Goal: Task Accomplishment & Management: Manage account settings

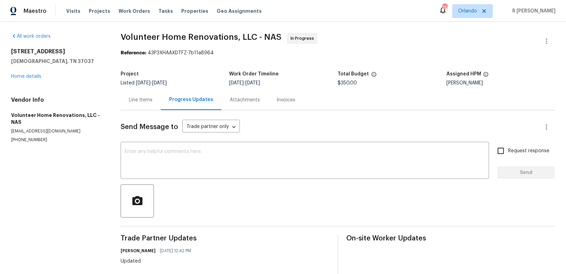
click at [314, 118] on div "Send Message to Trade partner only Trade partner only ​ x ​ Request response Se…" at bounding box center [338, 213] width 434 height 204
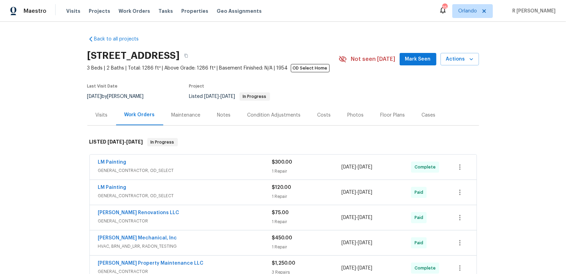
scroll to position [401, 0]
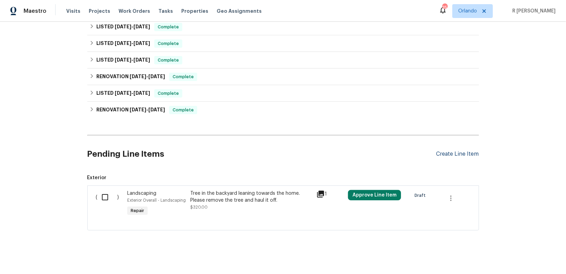
click at [451, 152] on div "Create Line Item" at bounding box center [457, 154] width 43 height 7
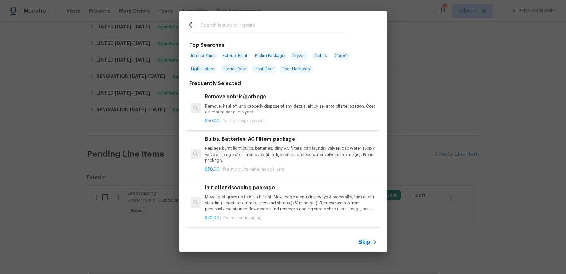
click at [240, 23] on input "text" at bounding box center [274, 26] width 147 height 10
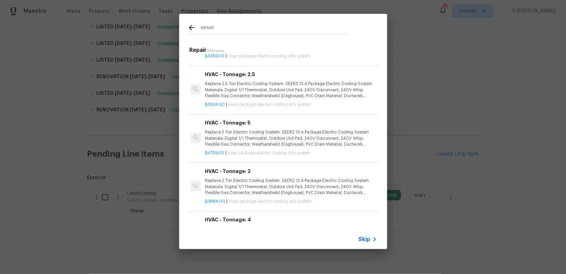
scroll to position [0, 0]
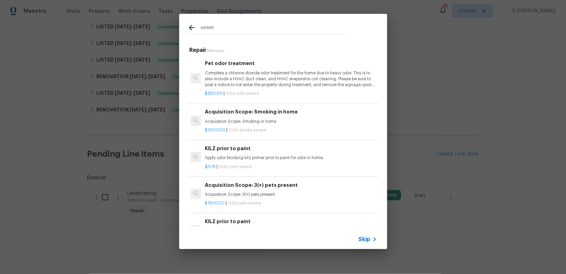
type input "sewer"
click at [368, 242] on span "Skip" at bounding box center [365, 239] width 12 height 7
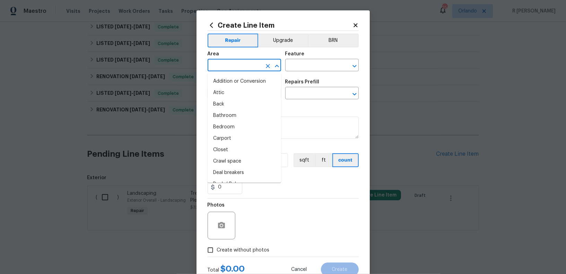
click at [235, 69] on input "text" at bounding box center [235, 66] width 54 height 11
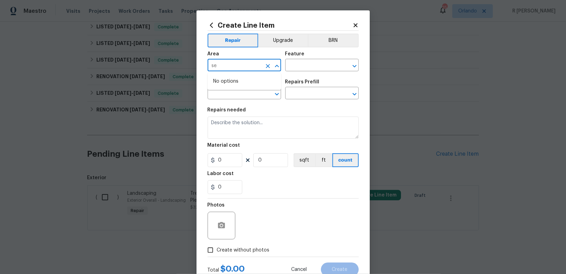
type input "s"
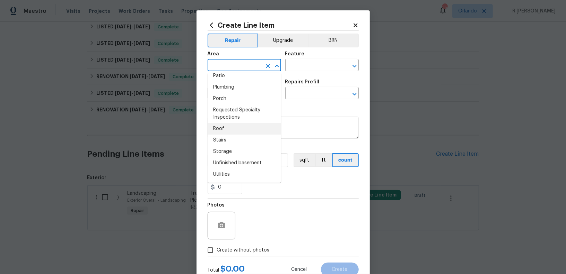
scroll to position [451, 0]
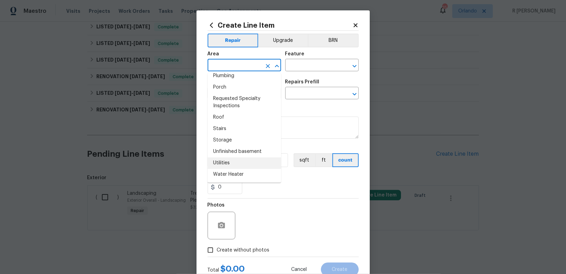
click at [229, 161] on li "Utilities" at bounding box center [244, 163] width 73 height 11
type input "Utilities"
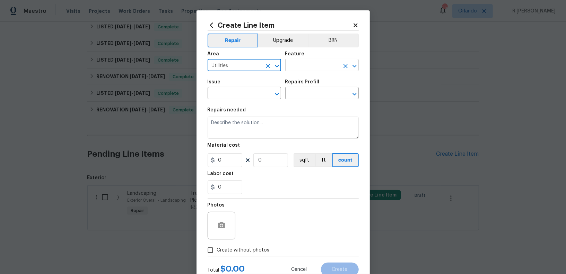
click at [306, 64] on input "text" at bounding box center [312, 66] width 54 height 11
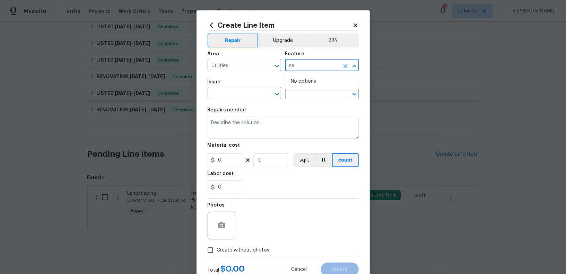
type input "s"
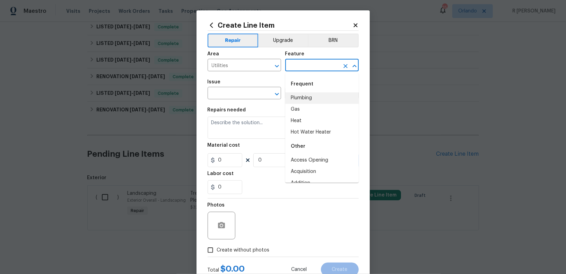
click at [303, 95] on li "Plumbing" at bounding box center [321, 98] width 73 height 11
type input "Plumbing"
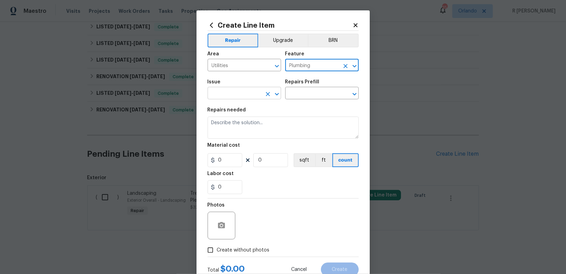
click at [247, 98] on input "text" at bounding box center [235, 94] width 54 height 11
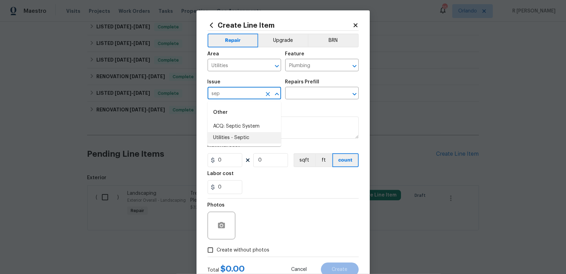
click at [241, 141] on li "Utilities - Septic" at bounding box center [244, 137] width 73 height 11
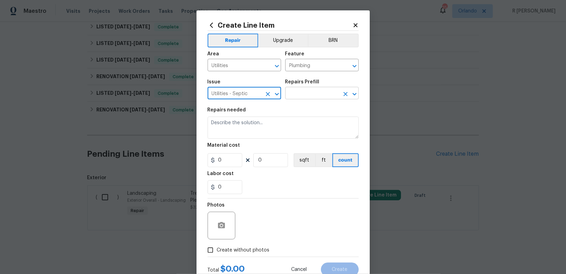
type input "Utilities - Septic"
click at [314, 94] on input "text" at bounding box center [312, 94] width 54 height 11
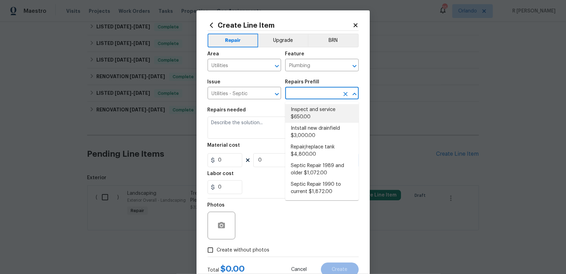
click at [324, 109] on li "Inspect and service $650.00" at bounding box center [321, 113] width 73 height 19
type input "Inspect and service $650.00"
type textarea "Pump and inspect septic tank and provide clean bill of health from specialist c…"
type input "650"
type input "1"
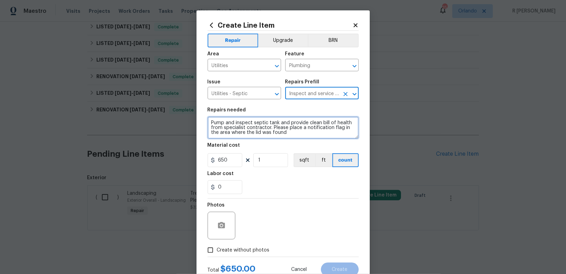
click at [263, 125] on textarea "Pump and inspect septic tank and provide clean bill of health from specialist c…" at bounding box center [283, 128] width 151 height 22
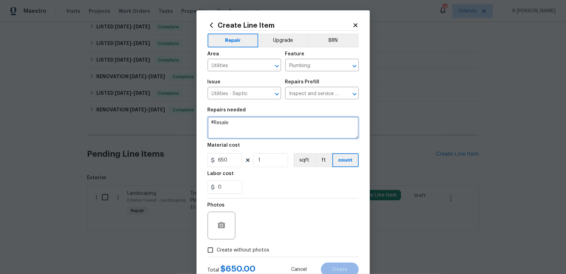
paste textarea "The sewer/septic vendor needs to fill out the attached applications to connect …"
type textarea "#Resale The sewer/septic vendor needs to fill out the attached applications to …"
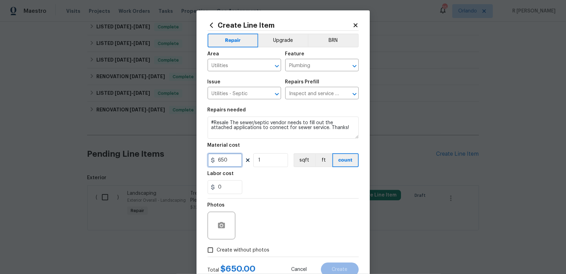
click at [235, 163] on input "650" at bounding box center [225, 160] width 35 height 14
type input "150"
click at [294, 220] on div "Photos" at bounding box center [283, 221] width 151 height 45
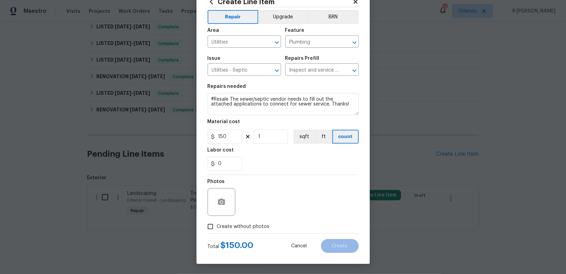
click at [253, 225] on span "Create without photos" at bounding box center [243, 226] width 53 height 7
click at [217, 225] on input "Create without photos" at bounding box center [210, 226] width 13 height 13
checkbox input "true"
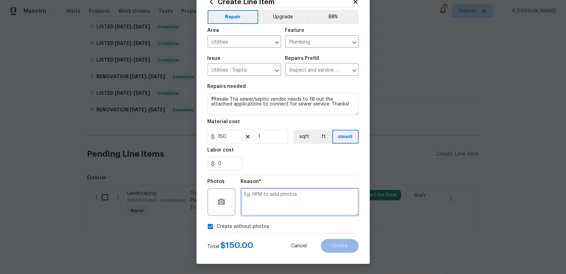
click at [305, 202] on textarea at bounding box center [300, 202] width 118 height 28
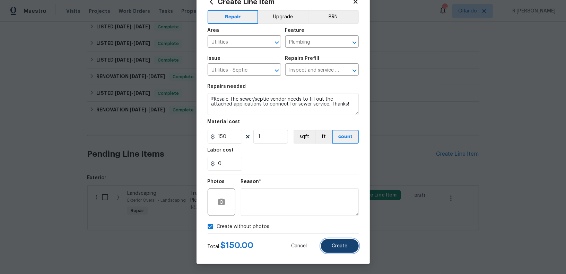
click at [338, 245] on span "Create" at bounding box center [340, 246] width 16 height 5
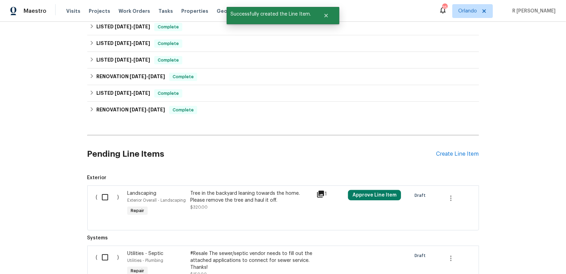
scroll to position [494, 0]
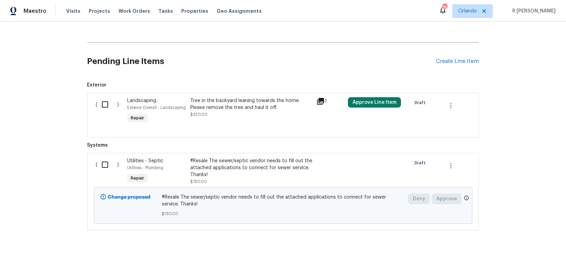
click at [104, 162] on input "checkbox" at bounding box center [108, 165] width 20 height 15
checkbox input "true"
click at [527, 253] on span "Create Work Order" at bounding box center [526, 257] width 46 height 9
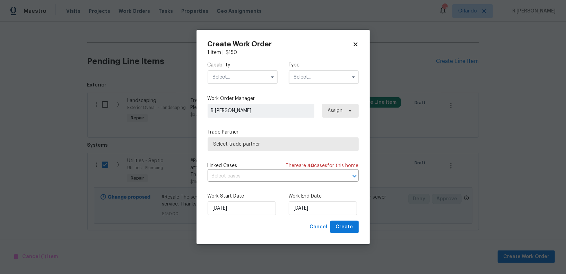
click at [241, 77] on input "text" at bounding box center [243, 77] width 70 height 14
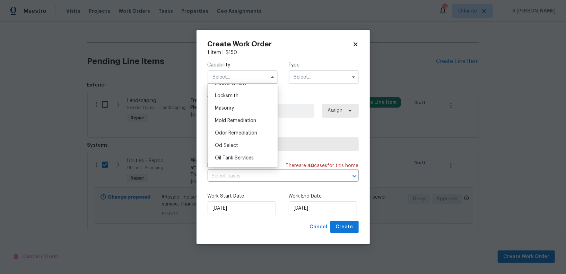
scroll to position [687, 0]
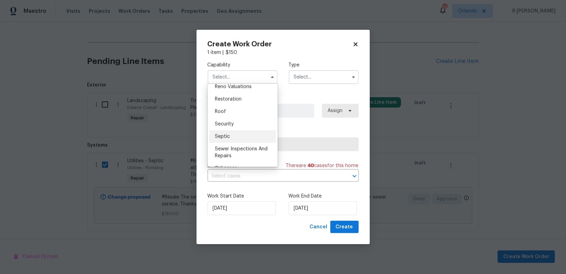
click at [223, 141] on div "Septic" at bounding box center [242, 137] width 67 height 12
type input "Septic"
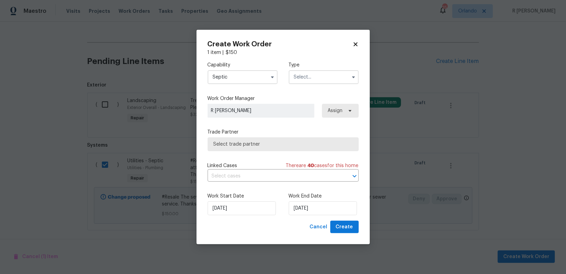
click at [314, 75] on input "text" at bounding box center [324, 77] width 70 height 14
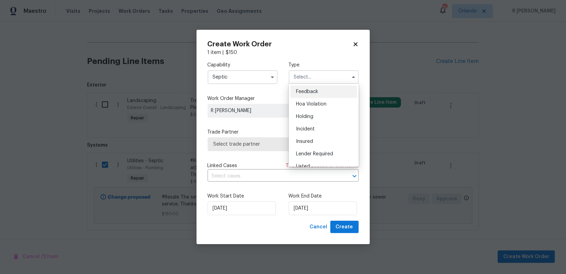
click at [309, 88] on div "Feedback" at bounding box center [323, 92] width 67 height 12
type input "Feedback"
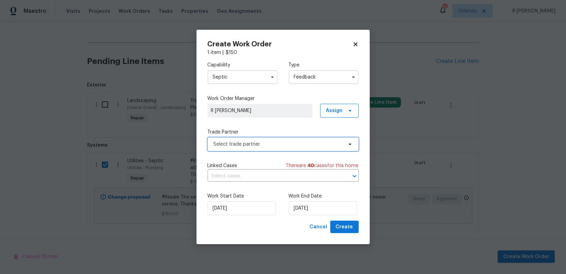
click at [256, 148] on span "Select trade partner" at bounding box center [283, 145] width 151 height 14
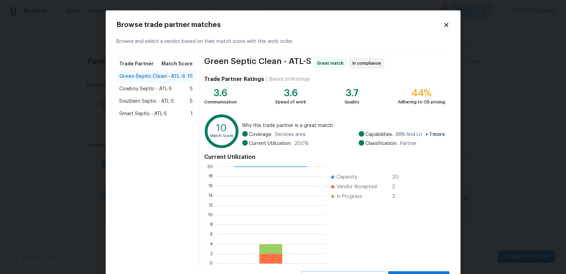
scroll to position [31, 0]
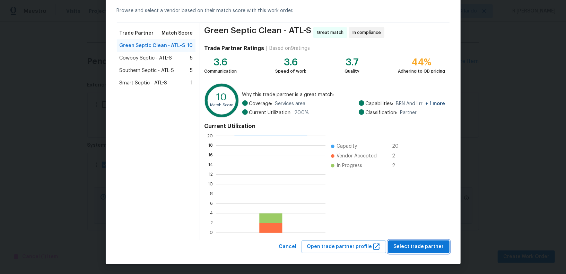
click at [420, 243] on span "Select trade partner" at bounding box center [419, 247] width 50 height 9
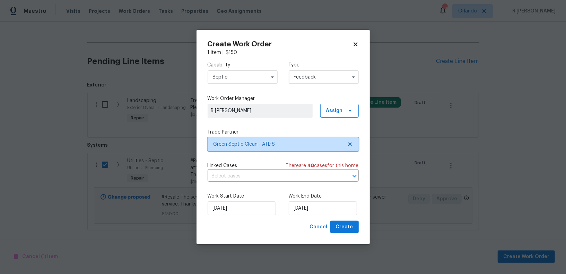
scroll to position [0, 0]
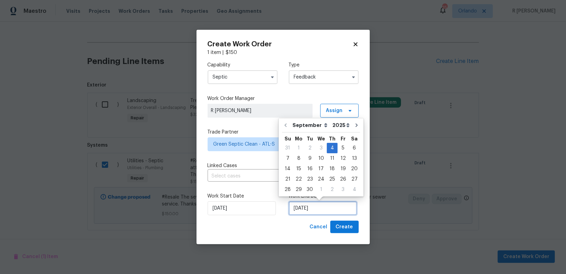
click at [312, 209] on input "04/09/2025" at bounding box center [323, 209] width 68 height 14
click at [298, 160] on div "8" at bounding box center [298, 159] width 11 height 10
type input "08/09/2025"
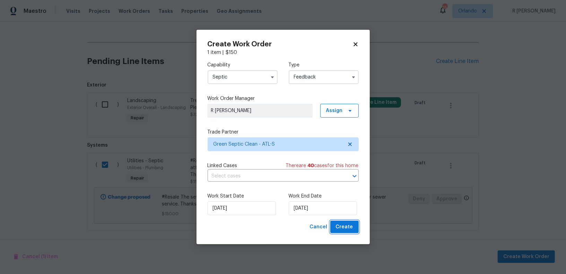
click at [347, 226] on span "Create" at bounding box center [344, 227] width 17 height 9
checkbox input "false"
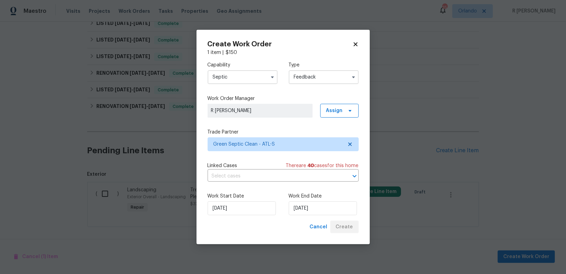
scroll to position [426, 0]
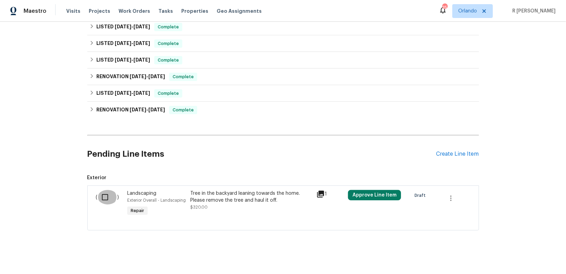
click at [105, 197] on input "checkbox" at bounding box center [108, 197] width 20 height 15
checkbox input "true"
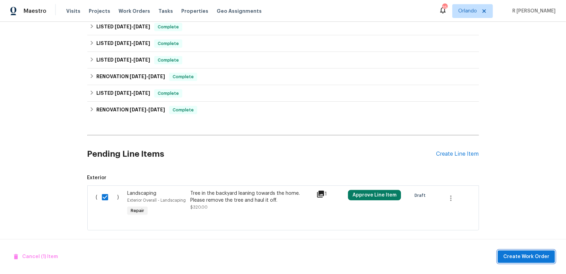
click at [542, 257] on span "Create Work Order" at bounding box center [526, 257] width 46 height 9
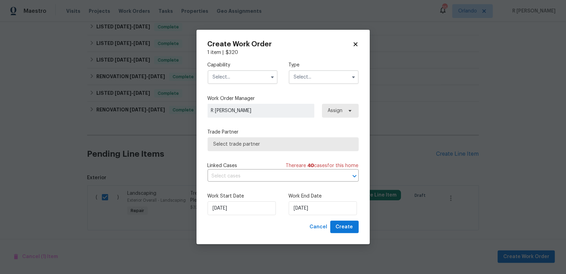
click at [253, 73] on input "text" at bounding box center [243, 77] width 70 height 14
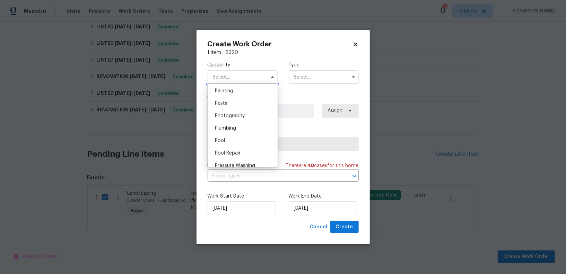
scroll to position [595, 0]
click at [290, 131] on label "Trade Partner" at bounding box center [283, 132] width 151 height 7
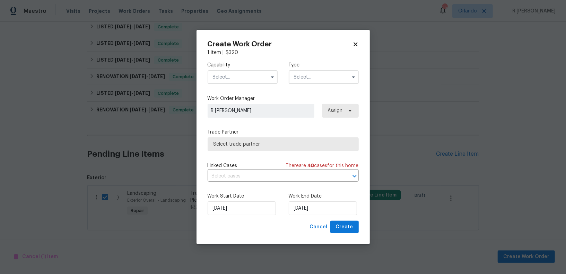
click at [232, 73] on input "text" at bounding box center [243, 77] width 70 height 14
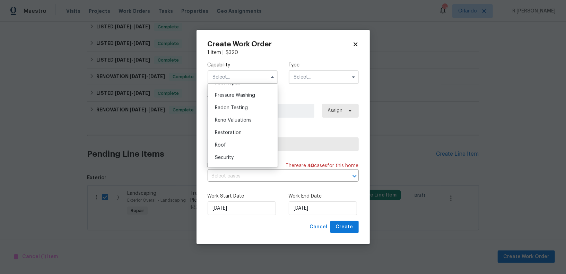
scroll to position [672, 0]
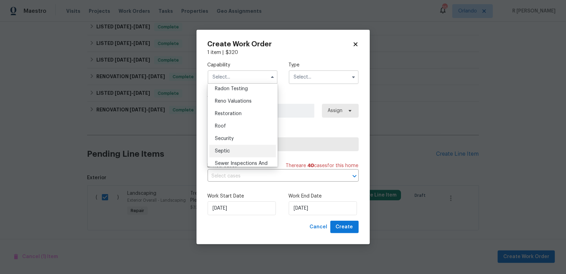
click at [239, 153] on div "Septic" at bounding box center [242, 151] width 67 height 12
type input "Septic"
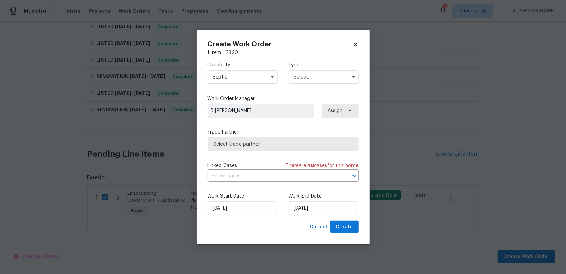
click at [315, 79] on input "text" at bounding box center [324, 77] width 70 height 14
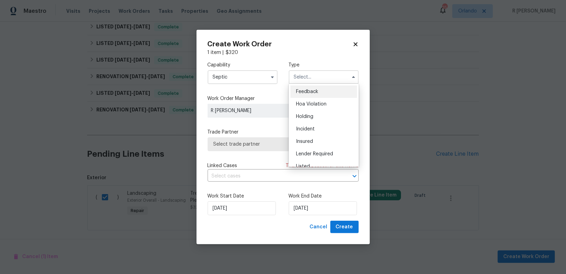
click at [307, 89] on span "Feedback" at bounding box center [307, 91] width 22 height 5
type input "Feedback"
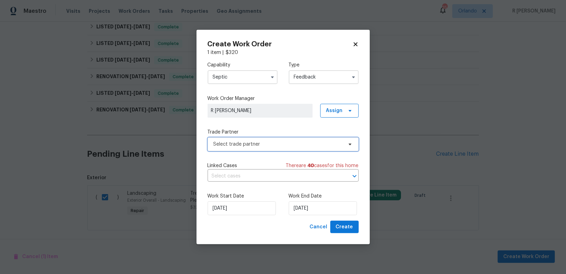
click at [257, 146] on span "Select trade partner" at bounding box center [277, 144] width 129 height 7
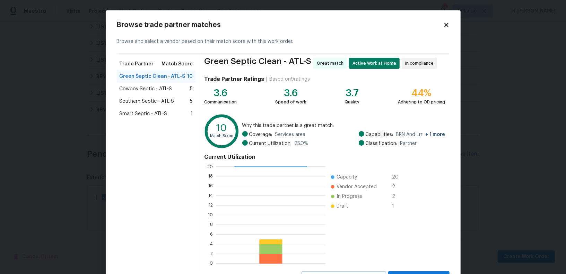
scroll to position [31, 0]
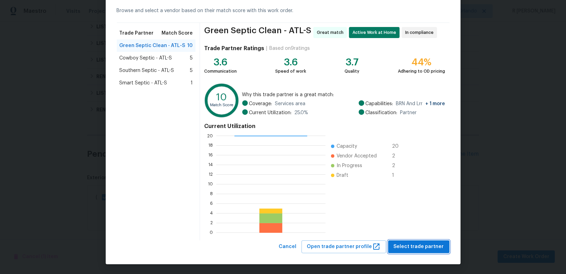
click at [427, 243] on span "Select trade partner" at bounding box center [419, 247] width 50 height 9
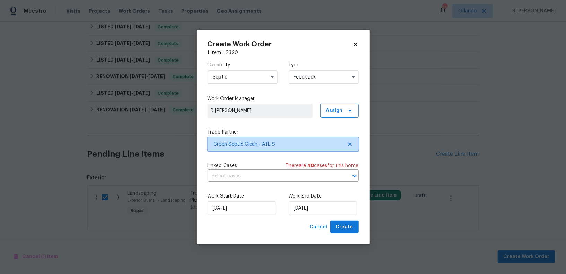
scroll to position [0, 0]
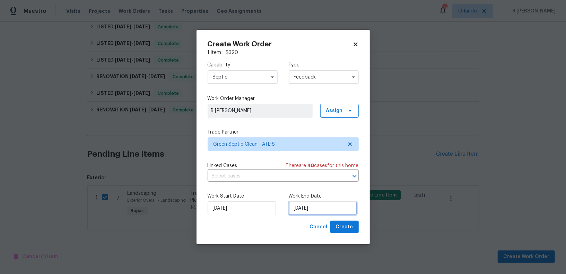
click at [310, 210] on input "04/09/2025" at bounding box center [323, 209] width 68 height 14
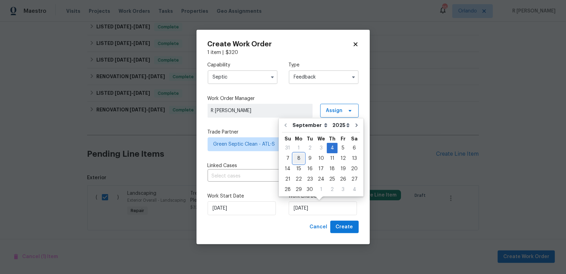
click at [301, 157] on div "8" at bounding box center [298, 159] width 11 height 10
type input "08/09/2025"
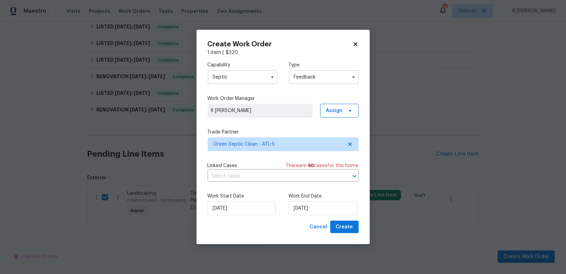
click at [359, 228] on div "Create Work Order 1 item | $ 320 Capability Septic Type Feedback Work Order Man…" at bounding box center [282, 137] width 173 height 215
click at [351, 228] on span "Create" at bounding box center [344, 227] width 17 height 9
checkbox input "false"
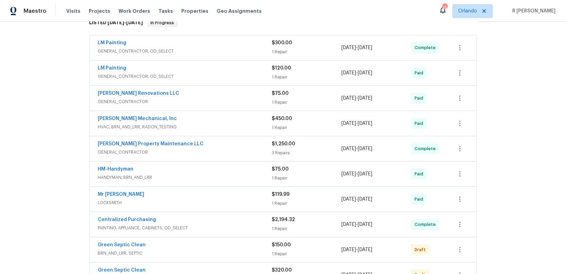
scroll to position [227, 0]
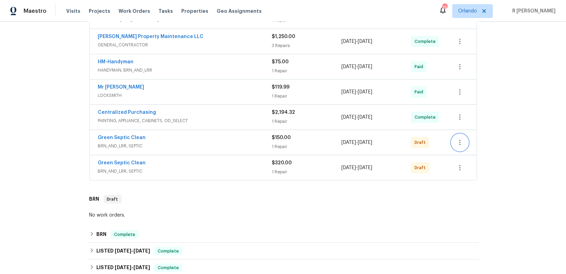
click at [464, 134] on button "button" at bounding box center [459, 142] width 17 height 17
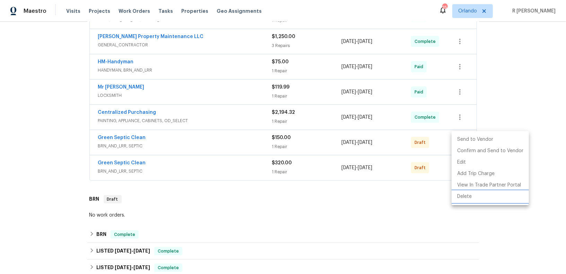
click at [472, 201] on li "Delete" at bounding box center [489, 196] width 77 height 11
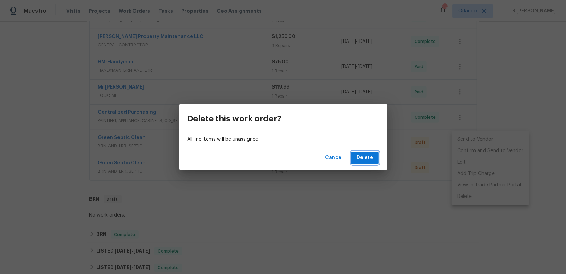
click at [368, 159] on span "Delete" at bounding box center [365, 158] width 16 height 9
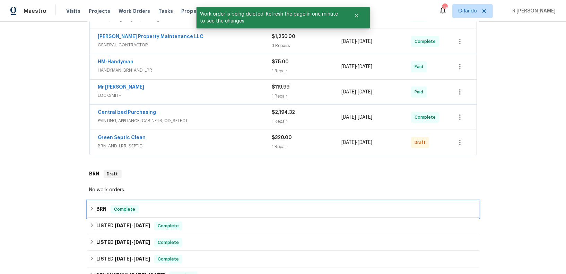
click at [411, 202] on div "BRN Complete" at bounding box center [282, 209] width 391 height 17
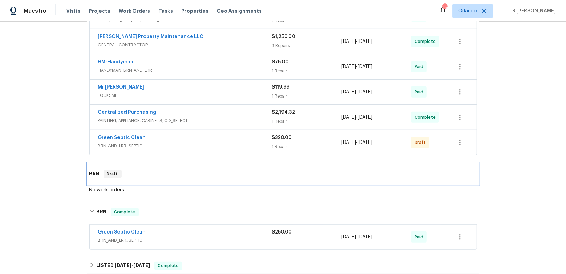
click at [221, 175] on div "BRN Draft" at bounding box center [282, 174] width 387 height 8
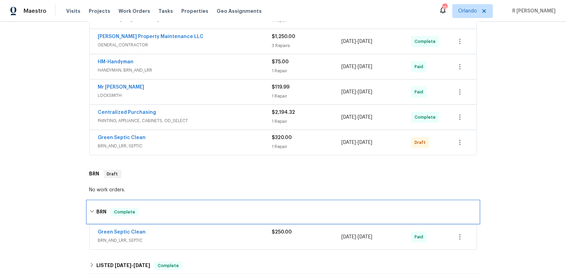
click at [231, 203] on div "BRN Complete" at bounding box center [282, 212] width 391 height 22
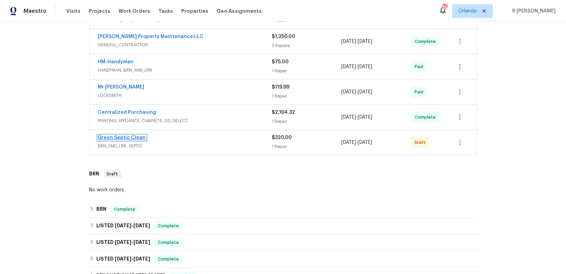
click at [125, 135] on link "Green Septic Clean" at bounding box center [122, 137] width 48 height 5
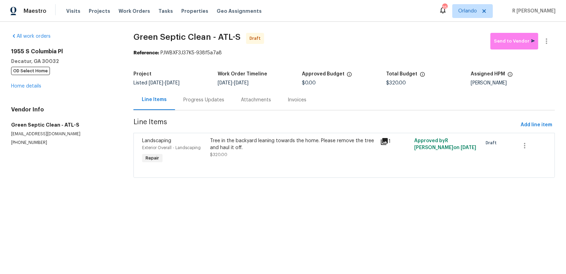
click at [216, 105] on div "Progress Updates" at bounding box center [204, 100] width 58 height 20
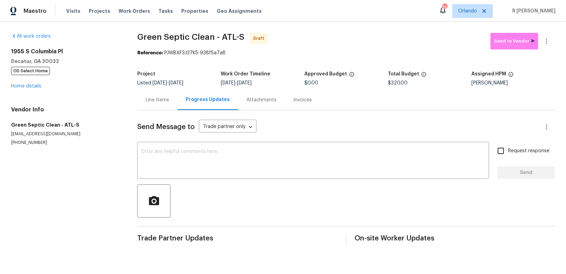
click at [148, 106] on div "Line Items" at bounding box center [157, 100] width 40 height 20
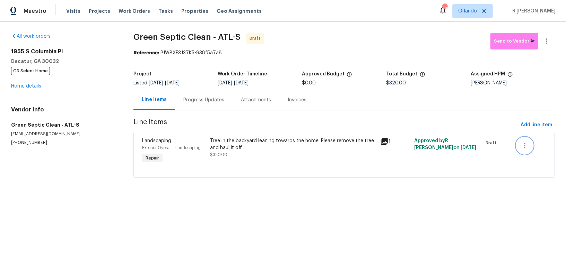
click at [519, 146] on button "button" at bounding box center [524, 146] width 17 height 17
click at [537, 147] on li "Cancel" at bounding box center [530, 145] width 27 height 11
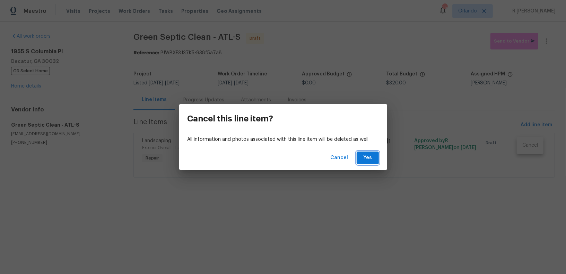
click at [368, 161] on span "Yes" at bounding box center [367, 158] width 11 height 9
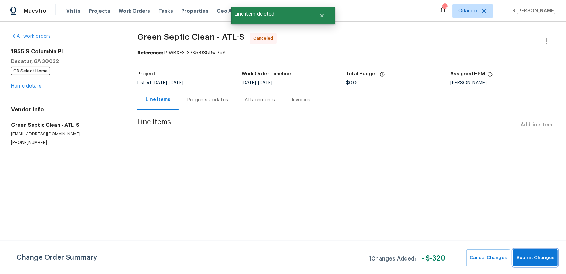
click at [548, 256] on span "Submit Changes" at bounding box center [535, 258] width 38 height 8
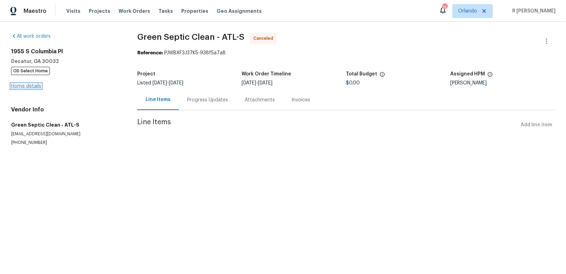
click at [32, 88] on link "Home details" at bounding box center [26, 86] width 30 height 5
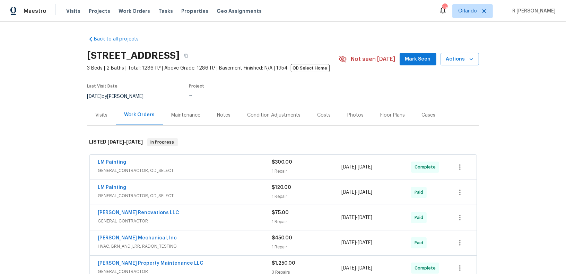
scroll to position [401, 0]
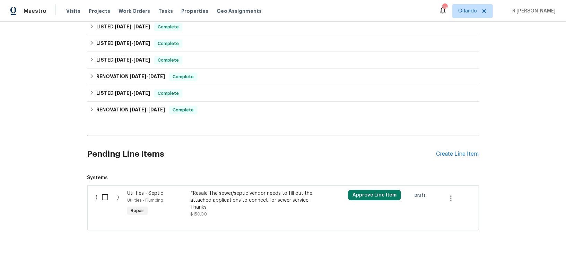
click at [104, 194] on input "checkbox" at bounding box center [108, 197] width 20 height 15
checkbox input "true"
click at [516, 256] on span "Create Work Order" at bounding box center [526, 257] width 46 height 9
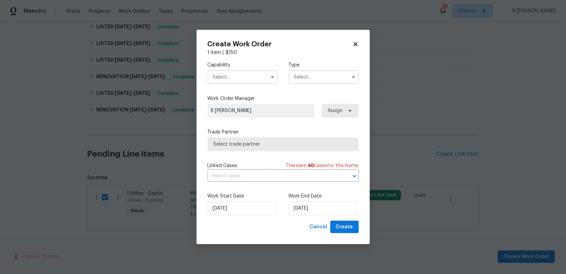
click at [227, 79] on input "text" at bounding box center [243, 77] width 70 height 14
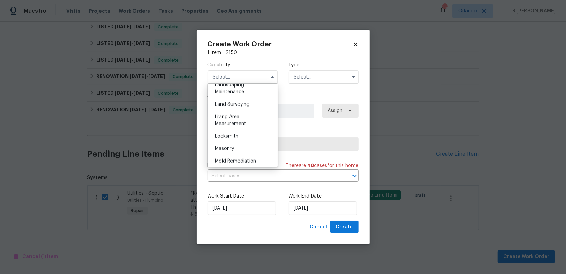
scroll to position [670, 0]
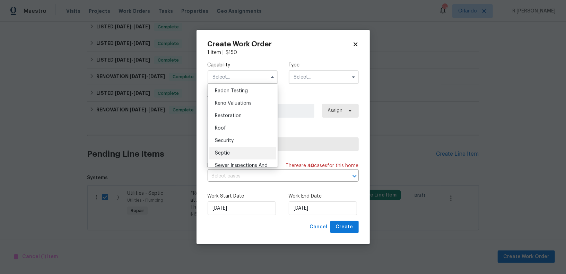
click at [225, 156] on div "Septic" at bounding box center [242, 153] width 67 height 12
type input "Septic"
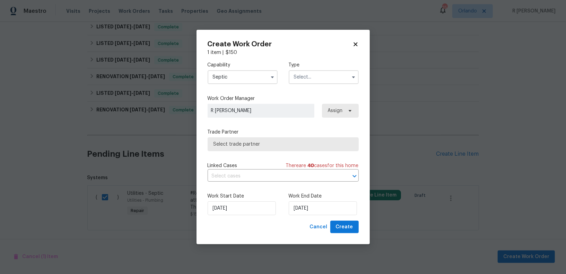
click at [317, 72] on input "text" at bounding box center [324, 77] width 70 height 14
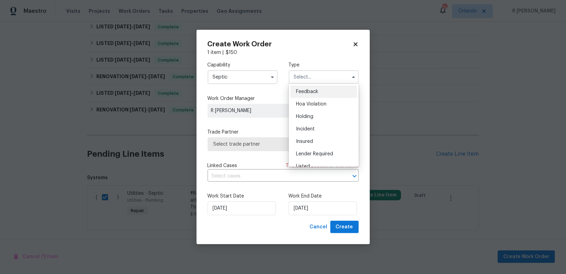
click at [310, 89] on span "Feedback" at bounding box center [307, 91] width 22 height 5
type input "Feedback"
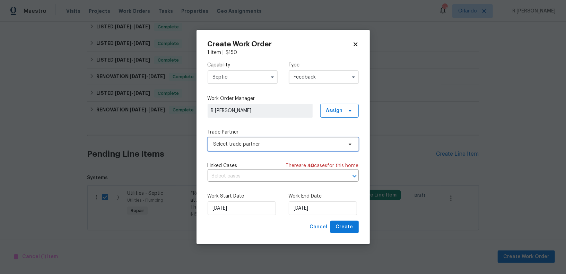
click at [235, 150] on span "Select trade partner" at bounding box center [283, 145] width 151 height 14
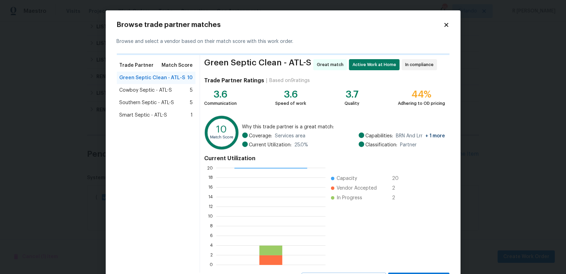
scroll to position [32, 0]
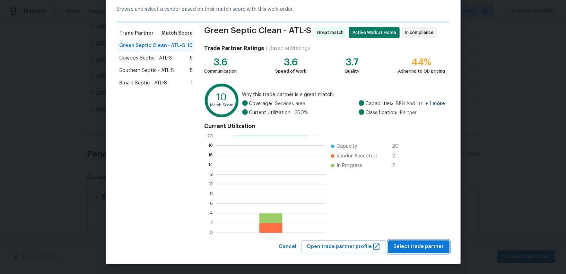
click at [415, 245] on span "Select trade partner" at bounding box center [419, 247] width 50 height 9
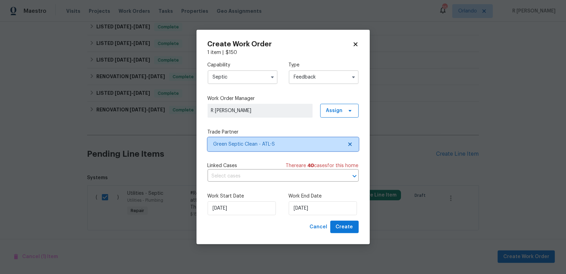
scroll to position [0, 0]
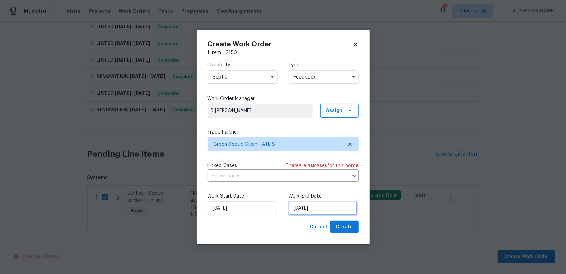
click at [310, 209] on input "04/09/2025" at bounding box center [323, 209] width 68 height 14
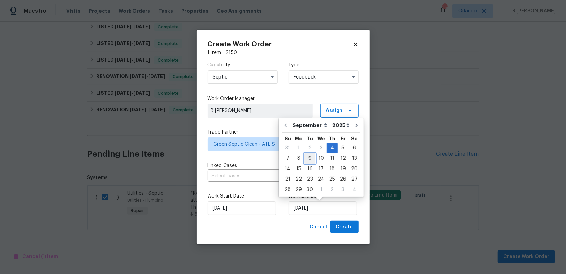
click at [304, 160] on div "9" at bounding box center [309, 159] width 11 height 10
type input "09/09/2025"
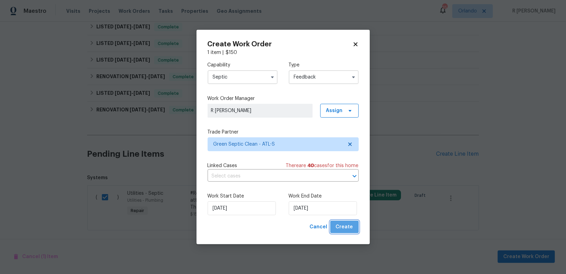
click at [349, 229] on span "Create" at bounding box center [344, 227] width 17 height 9
checkbox input "false"
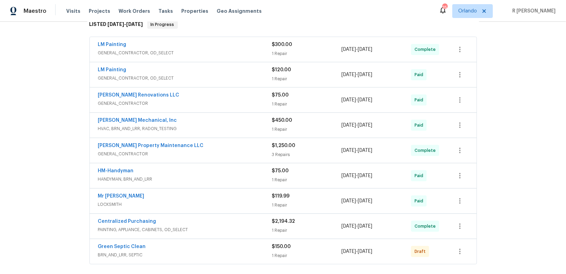
scroll to position [256, 0]
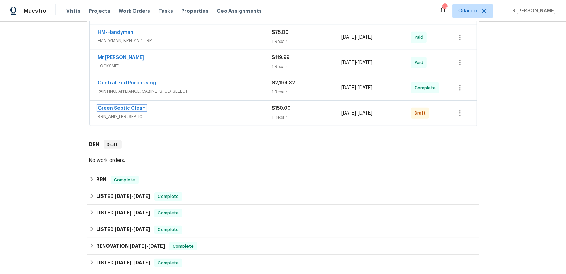
click at [119, 106] on link "Green Septic Clean" at bounding box center [122, 108] width 48 height 5
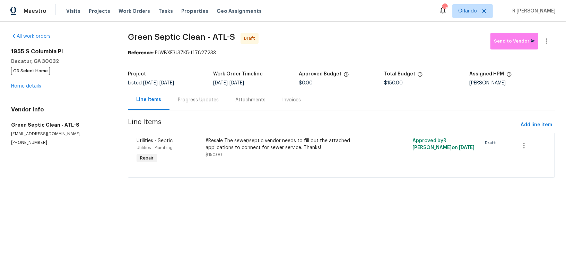
click at [192, 101] on div "Progress Updates" at bounding box center [198, 100] width 41 height 7
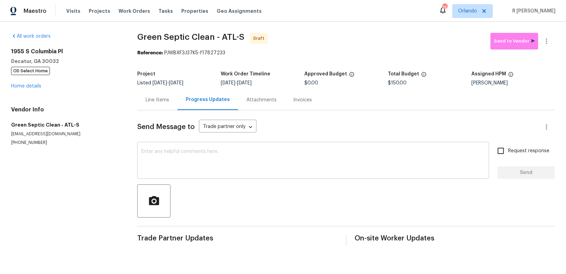
click at [243, 171] on textarea at bounding box center [312, 161] width 343 height 24
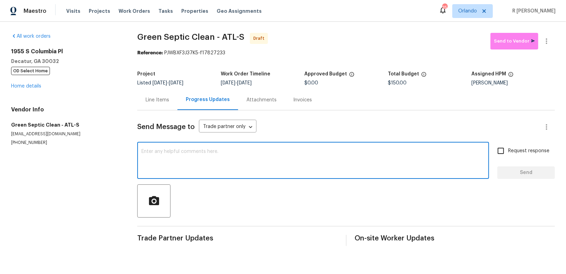
paste textarea "Hey, this is Tamil from Opendoor. I’m confirming you received the WO for the pr…"
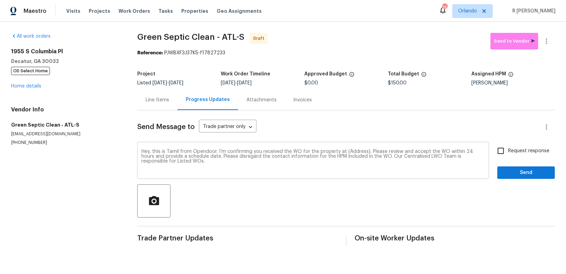
click at [345, 151] on textarea "Hey, this is Tamil from Opendoor. I’m confirming you received the WO for the pr…" at bounding box center [312, 161] width 343 height 24
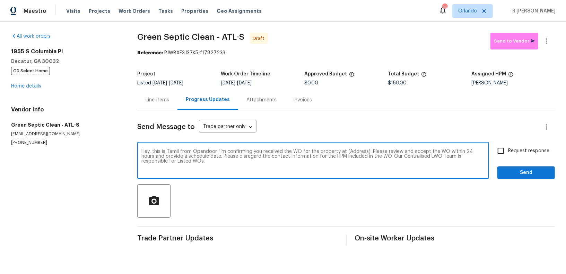
click at [355, 151] on textarea "Hey, this is Tamil from Opendoor. I’m confirming you received the WO for the pr…" at bounding box center [312, 161] width 343 height 24
paste textarea "1955 S Columbia Pl, Decatur, GA 30032"
type textarea "Hey, this is Tamil from Opendoor. I’m confirming you received the WO for the pr…"
click at [512, 152] on span "Request response" at bounding box center [528, 151] width 41 height 7
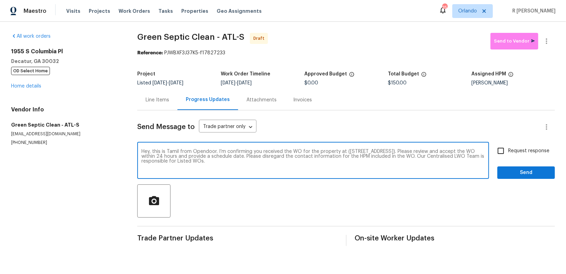
click at [508, 152] on input "Request response" at bounding box center [500, 151] width 15 height 15
checkbox input "true"
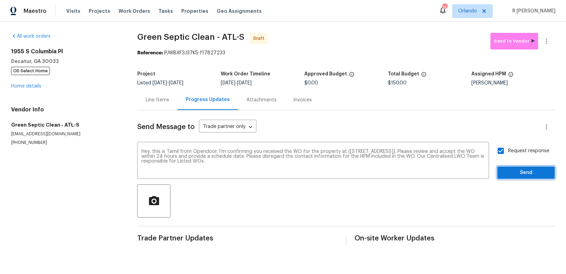
click at [516, 177] on button "Send" at bounding box center [526, 173] width 58 height 13
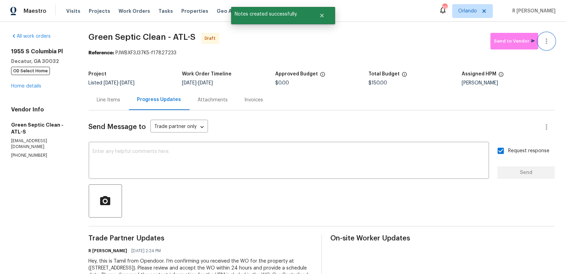
click at [551, 44] on button "button" at bounding box center [546, 41] width 17 height 17
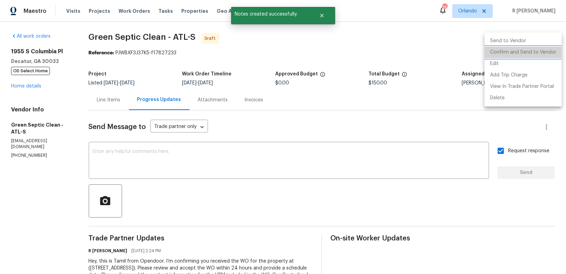
click at [536, 51] on li "Confirm and Send to Vendor" at bounding box center [522, 52] width 77 height 11
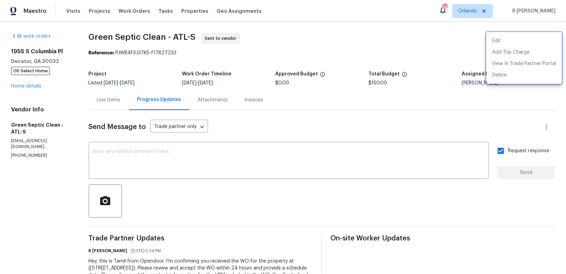
click at [244, 170] on div at bounding box center [283, 137] width 566 height 274
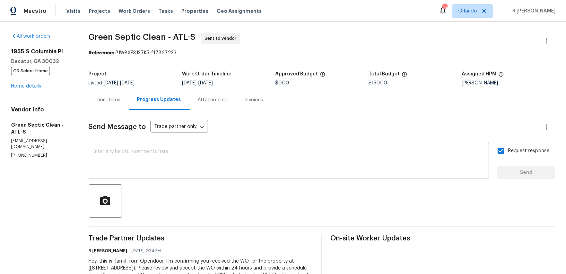
click at [217, 167] on textarea at bounding box center [289, 161] width 392 height 24
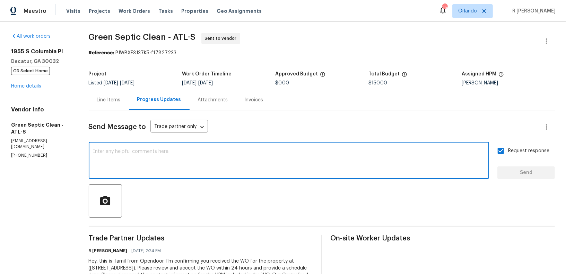
paste textarea "Attention All Work Orders must include before-photos (both close-up and wide-an…"
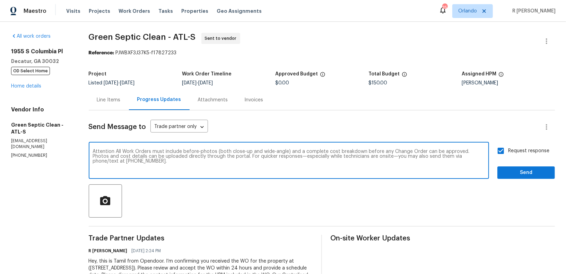
type textarea "Attention All Work Orders must include before-photos (both close-up and wide-an…"
click at [503, 169] on button "Send" at bounding box center [526, 173] width 58 height 13
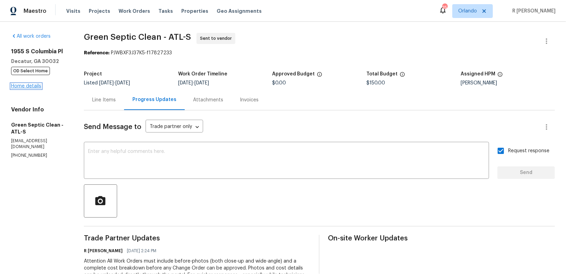
click at [26, 88] on link "Home details" at bounding box center [26, 86] width 30 height 5
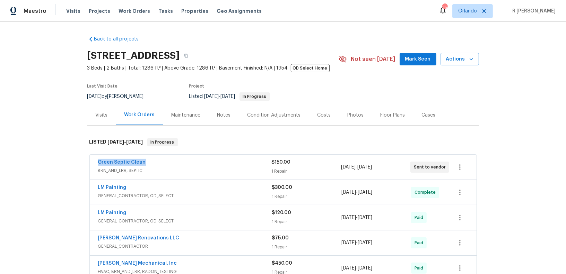
drag, startPoint x: 152, startPoint y: 161, endPoint x: 0, endPoint y: 157, distance: 152.5
click at [0, 157] on div "Back to all projects 1955 S Columbia Pl, Decatur, GA 30032 3 Beds | 2 Baths | T…" at bounding box center [283, 148] width 566 height 253
copy link "Green Septic Clean"
click at [60, 154] on div "Back to all projects 1955 S Columbia Pl, Decatur, GA 30032 3 Beds | 2 Baths | T…" at bounding box center [283, 148] width 566 height 253
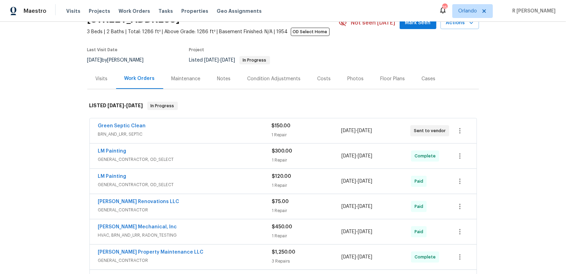
scroll to position [20, 0]
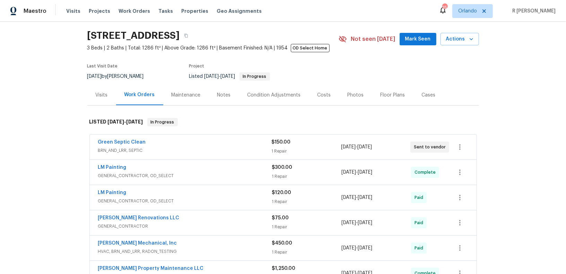
click at [179, 150] on span "BRN_AND_LRR, SEPTIC" at bounding box center [185, 150] width 174 height 7
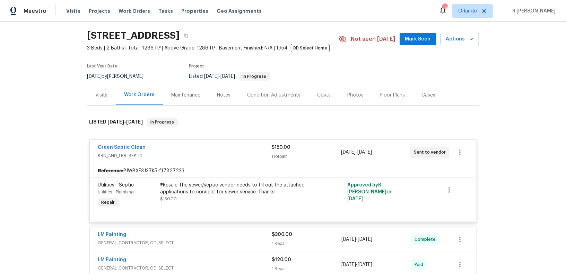
click at [216, 191] on div "#Resale The sewer/septic vendor needs to fill out the attached applications to …" at bounding box center [236, 189] width 152 height 14
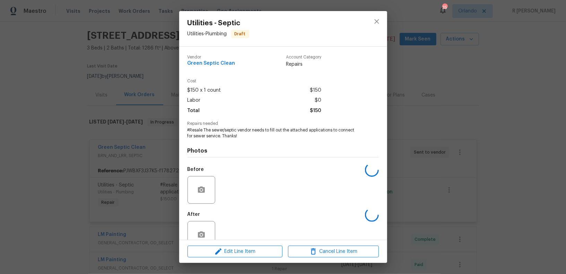
click at [216, 191] on div "Before" at bounding box center [282, 185] width 191 height 45
click at [262, 195] on div "Before" at bounding box center [282, 185] width 191 height 45
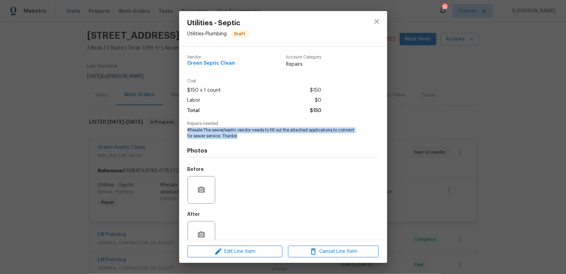
drag, startPoint x: 244, startPoint y: 138, endPoint x: 204, endPoint y: 127, distance: 40.5
click at [204, 127] on div "Repairs needed #Resale The sewer/septic vendor needs to fill out the attached a…" at bounding box center [282, 131] width 191 height 18
click at [255, 137] on span "#Resale The sewer/septic vendor needs to fill out the attached applications to …" at bounding box center [273, 133] width 172 height 12
drag, startPoint x: 245, startPoint y: 137, endPoint x: 204, endPoint y: 130, distance: 41.5
click at [204, 130] on span "#Resale The sewer/septic vendor needs to fill out the attached applications to …" at bounding box center [273, 133] width 172 height 12
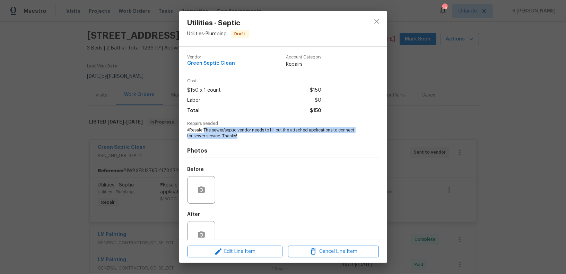
copy span "The sewer/septic vendor needs to fill out the attached applications to connect …"
click at [379, 19] on icon "close" at bounding box center [376, 21] width 8 height 8
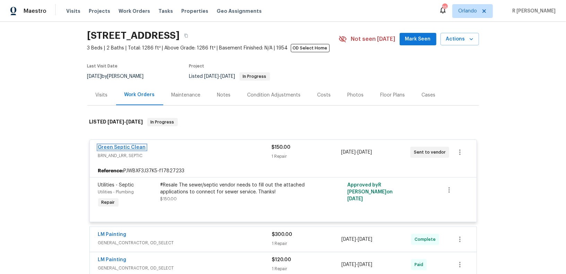
click at [129, 149] on link "Green Septic Clean" at bounding box center [122, 147] width 48 height 5
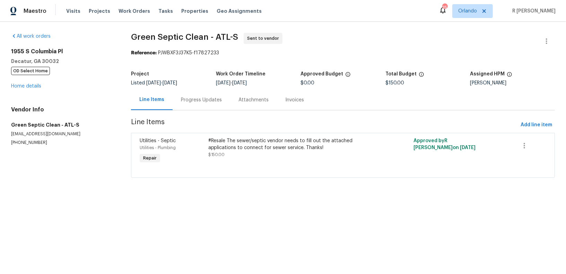
click at [188, 100] on div "Progress Updates" at bounding box center [201, 100] width 41 height 7
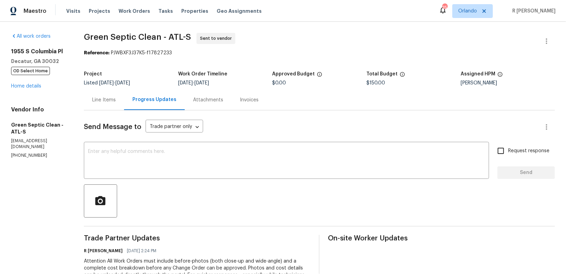
click at [259, 194] on div at bounding box center [319, 201] width 471 height 33
click at [335, 114] on div "Send Message to Trade partner only Trade partner only ​ x ​ Request response Se…" at bounding box center [319, 226] width 471 height 231
click at [33, 84] on link "Home details" at bounding box center [26, 86] width 30 height 5
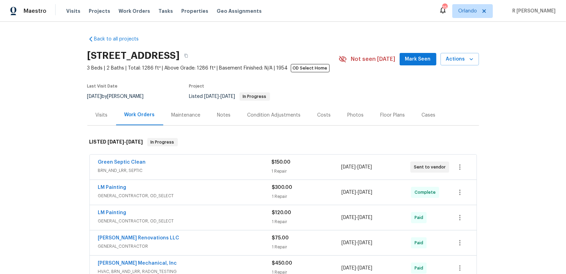
click at [153, 165] on div "Green Septic Clean" at bounding box center [185, 163] width 174 height 8
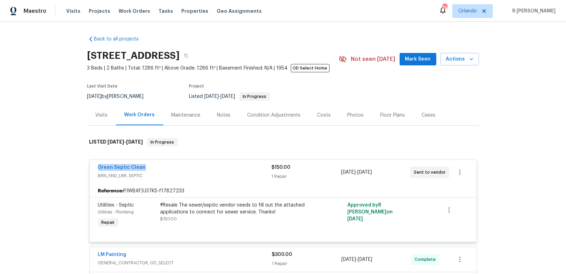
drag, startPoint x: 148, startPoint y: 166, endPoint x: 6, endPoint y: 158, distance: 142.6
click at [6, 158] on div "Back to all projects 1955 S Columbia Pl, Decatur, GA 30032 3 Beds | 2 Baths | T…" at bounding box center [283, 148] width 566 height 253
copy link "Green Septic Clean"
click at [114, 170] on span "Green Septic Clean" at bounding box center [122, 167] width 48 height 7
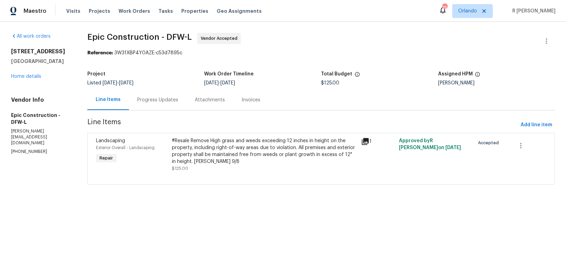
click at [147, 98] on div "Progress Updates" at bounding box center [157, 100] width 41 height 7
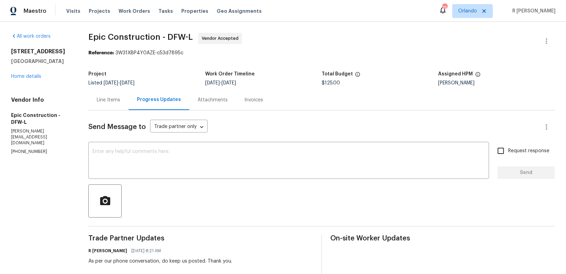
click at [234, 179] on div "Send Message to Trade partner only Trade partner only ​ x ​ Request response Se…" at bounding box center [321, 230] width 466 height 238
click at [237, 166] on textarea at bounding box center [289, 161] width 392 height 24
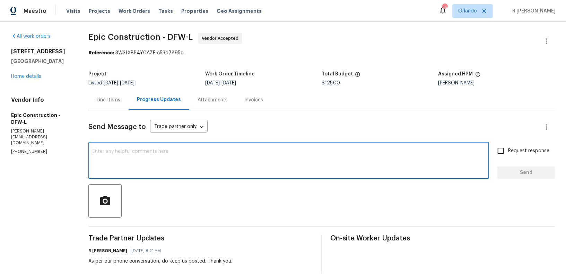
click at [212, 157] on textarea at bounding box center [289, 161] width 392 height 24
paste textarea "Hi Team, can we get a status update on the work order? Thanks!"
type textarea "Hi Team, can we get a status update on the work order? Thanks!"
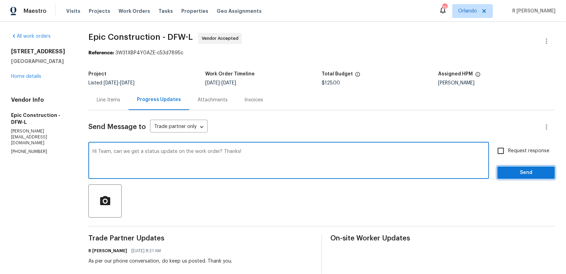
click at [532, 167] on button "Send" at bounding box center [526, 173] width 58 height 13
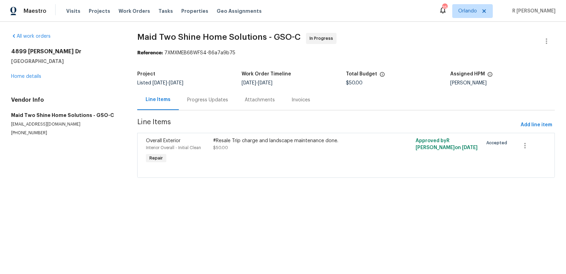
click at [204, 102] on div "Progress Updates" at bounding box center [207, 100] width 41 height 7
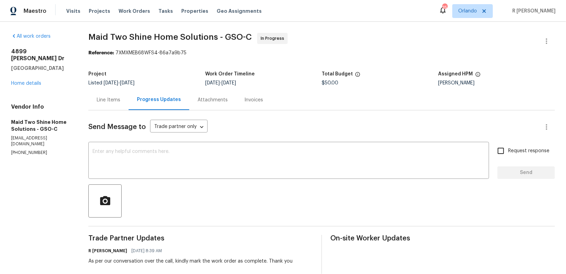
click at [281, 194] on div at bounding box center [321, 201] width 466 height 33
click at [259, 206] on div at bounding box center [321, 201] width 466 height 33
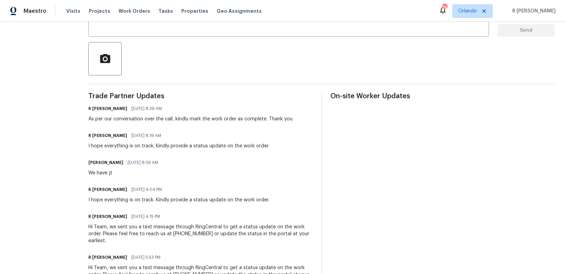
click at [182, 120] on div "As per our conversation over the call, kindly mark the work order as complete. …" at bounding box center [190, 119] width 204 height 7
click at [167, 200] on div "I hope everything is on track. Kindly provide a status update on the work order." at bounding box center [178, 200] width 181 height 7
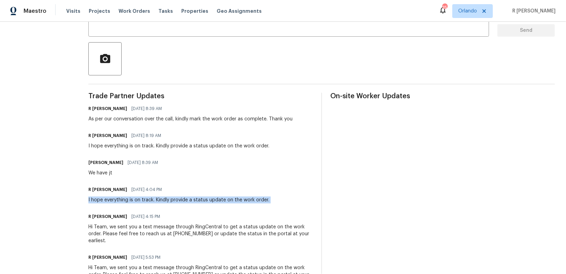
copy div "I hope everything is on track. Kindly provide a status update on the work order."
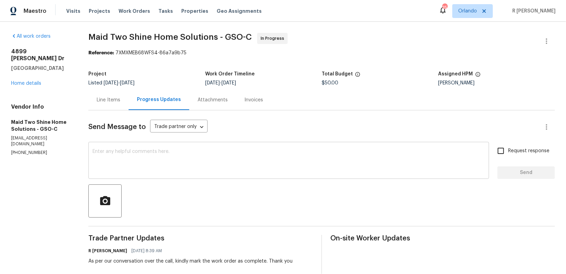
click at [188, 168] on textarea at bounding box center [289, 161] width 392 height 24
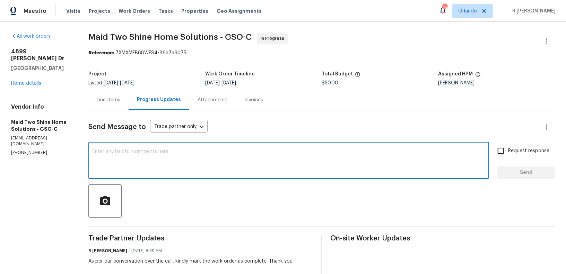
paste textarea "I hope everything is on track. Kindly provide a status update on the work order."
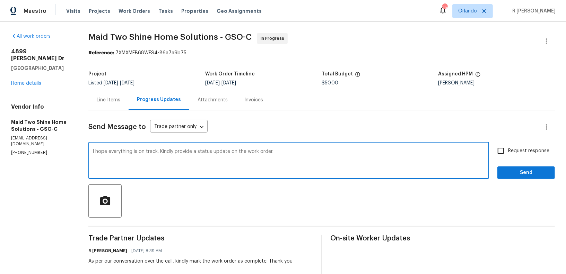
type textarea "I hope everything is on track. Kindly provide a status update on the work order."
click at [534, 169] on span "Send" at bounding box center [526, 173] width 46 height 9
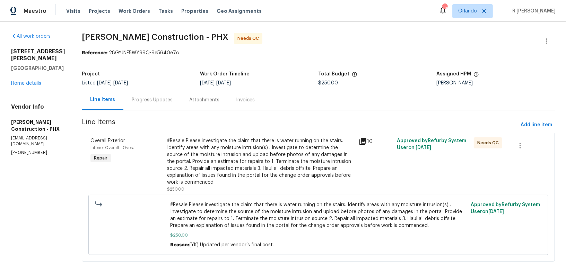
scroll to position [6, 0]
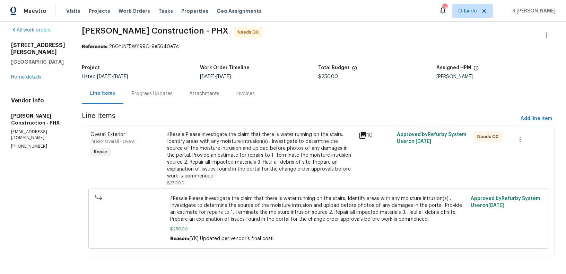
click at [149, 101] on div "Progress Updates" at bounding box center [152, 93] width 58 height 20
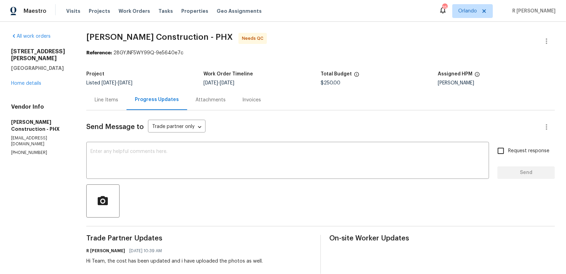
click at [109, 106] on div "Line Items" at bounding box center [106, 100] width 40 height 20
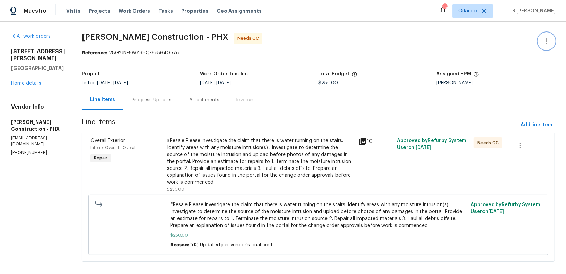
click at [545, 39] on icon "button" at bounding box center [546, 41] width 8 height 8
click at [506, 43] on li "Edit" at bounding box center [523, 40] width 75 height 11
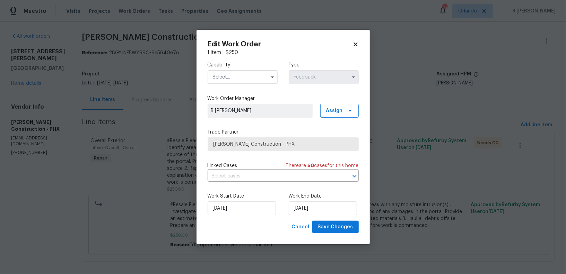
click at [252, 87] on div "Capability Type Feedback" at bounding box center [283, 73] width 151 height 34
click at [252, 83] on input "text" at bounding box center [243, 77] width 70 height 14
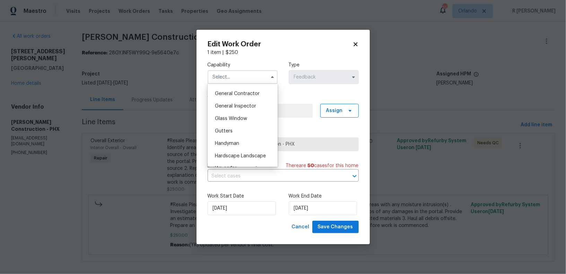
scroll to position [296, 0]
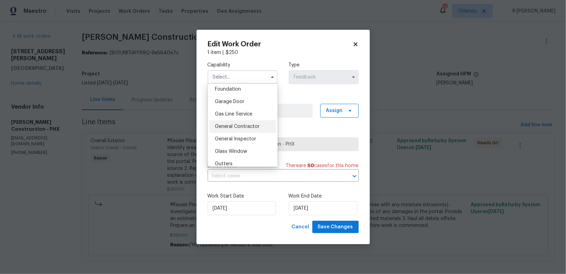
click at [236, 122] on div "General Contractor" at bounding box center [242, 127] width 67 height 12
type input "General Contractor"
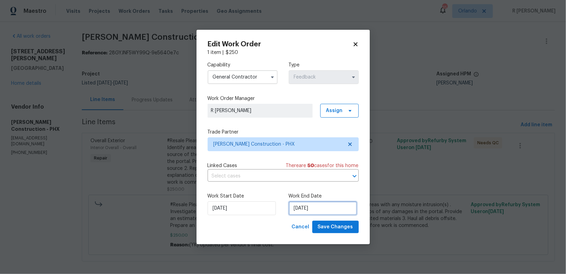
click at [302, 206] on input "[DATE]" at bounding box center [323, 209] width 68 height 14
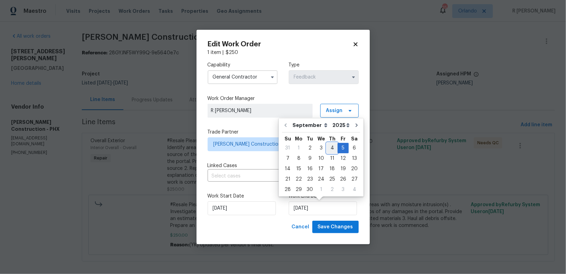
click at [333, 147] on div "4" at bounding box center [332, 148] width 11 height 10
type input "[DATE]"
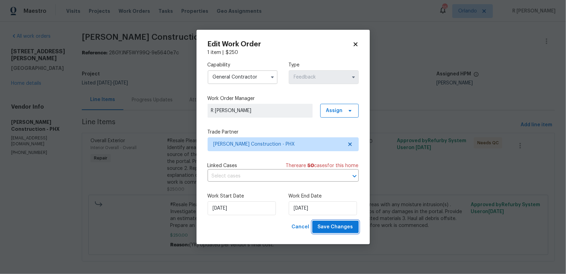
click at [341, 231] on span "Save Changes" at bounding box center [335, 227] width 35 height 9
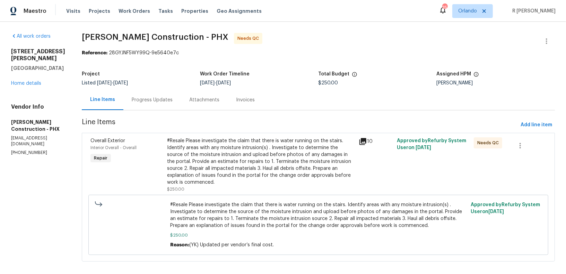
click at [201, 165] on div "#Resale Please investigate the claim that there is water running on the stairs.…" at bounding box center [260, 162] width 187 height 49
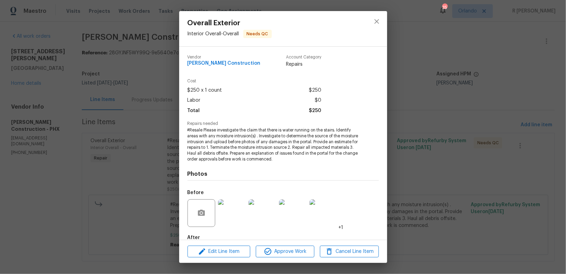
scroll to position [39, 0]
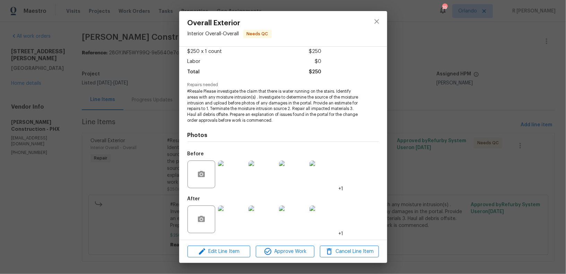
click at [240, 226] on img at bounding box center [232, 220] width 28 height 28
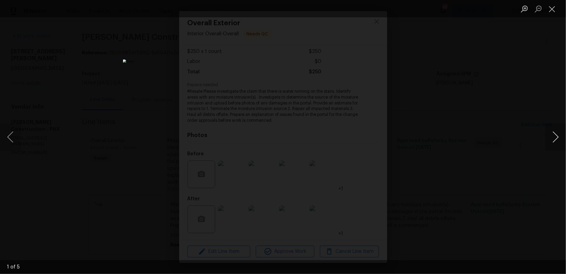
click at [560, 143] on button "Next image" at bounding box center [555, 137] width 21 height 28
click at [555, 5] on button "Close lightbox" at bounding box center [552, 9] width 14 height 12
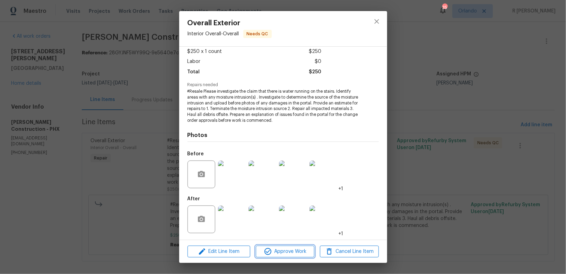
click at [283, 256] on span "Approve Work" at bounding box center [285, 252] width 54 height 9
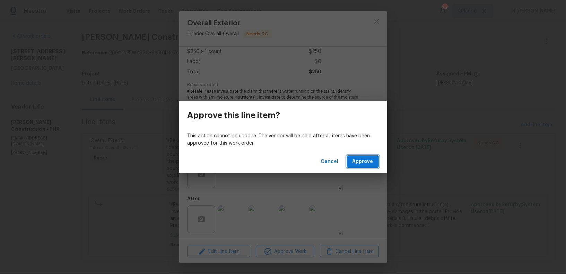
click at [369, 158] on span "Approve" at bounding box center [362, 162] width 21 height 9
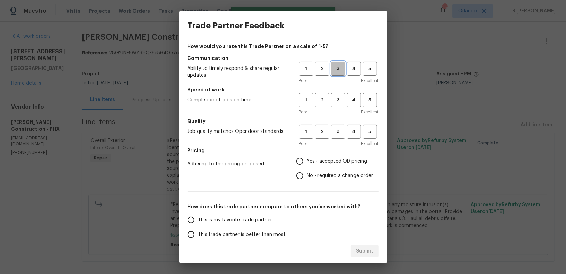
click at [340, 73] on button "3" at bounding box center [338, 69] width 14 height 14
click at [341, 100] on span "3" at bounding box center [338, 100] width 13 height 8
click at [339, 130] on span "3" at bounding box center [338, 132] width 13 height 8
click at [313, 183] on div "How would you rate this Trade Partner on a scale of 1-5? Communication Ability …" at bounding box center [282, 178] width 191 height 271
click at [309, 174] on span "No - required a change order" at bounding box center [340, 176] width 66 height 7
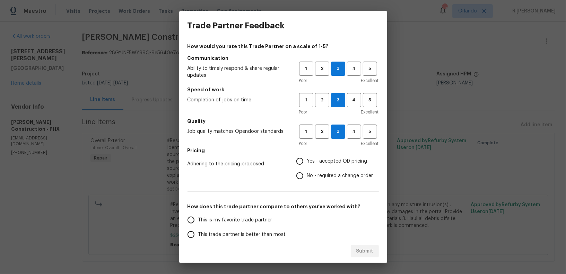
click at [307, 174] on input "No - required a change order" at bounding box center [299, 176] width 15 height 15
radio input "true"
click at [227, 235] on span "This trade partner is better than most" at bounding box center [242, 234] width 88 height 7
click at [198, 235] on input "This trade partner is better than most" at bounding box center [191, 235] width 15 height 15
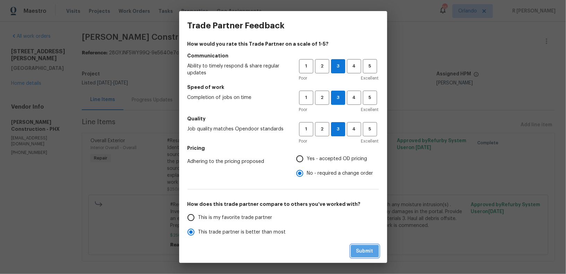
click at [367, 248] on span "Submit" at bounding box center [364, 251] width 17 height 9
radio input "true"
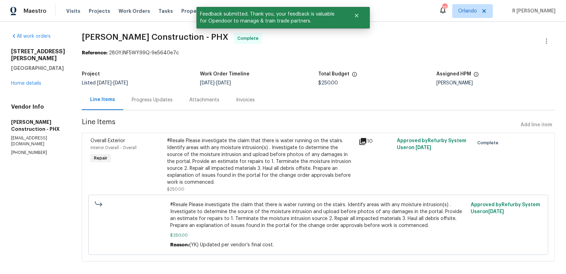
click at [124, 96] on div "Progress Updates" at bounding box center [152, 100] width 58 height 20
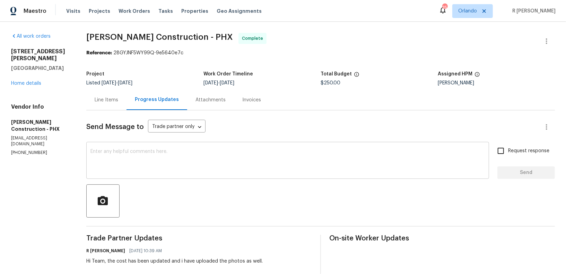
click at [297, 174] on div "x ​" at bounding box center [287, 161] width 403 height 35
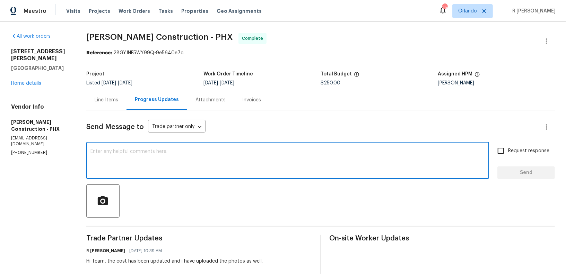
paste textarea "Hi Team, the work order has been approved. Kindly upload the detailed invoice. …"
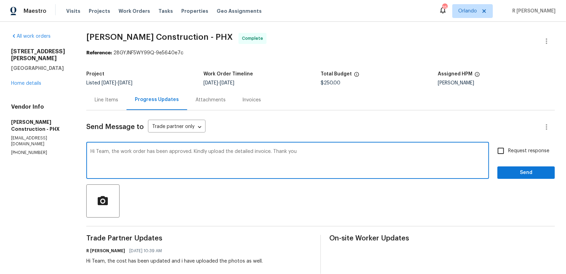
type textarea "Hi Team, the work order has been approved. Kindly upload the detailed invoice. …"
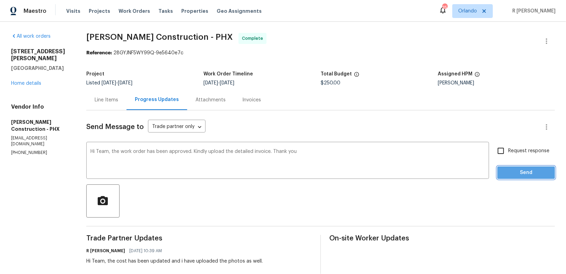
click at [527, 169] on span "Send" at bounding box center [526, 173] width 46 height 9
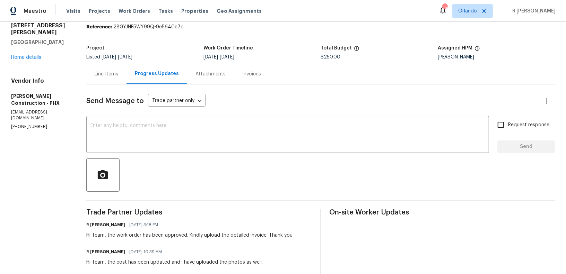
scroll to position [26, 0]
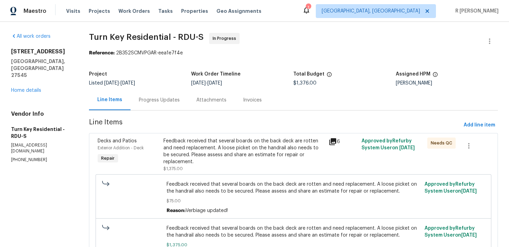
click at [20, 157] on p "[PHONE_NUMBER]" at bounding box center [41, 160] width 61 height 6
copy p "(919) 805-2596"
click at [174, 94] on div "Progress Updates" at bounding box center [160, 100] width 58 height 20
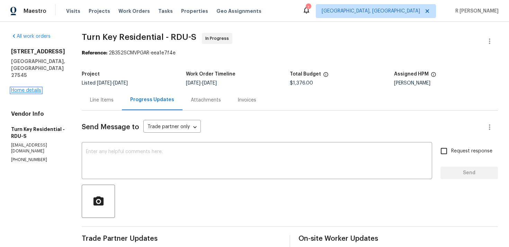
click at [35, 88] on link "Home details" at bounding box center [26, 90] width 30 height 5
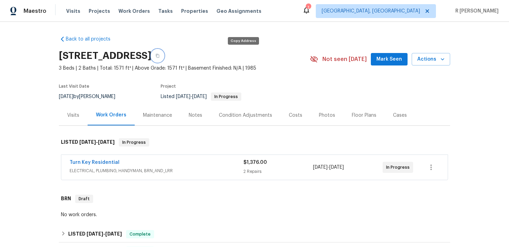
click at [160, 57] on icon "button" at bounding box center [158, 56] width 4 height 4
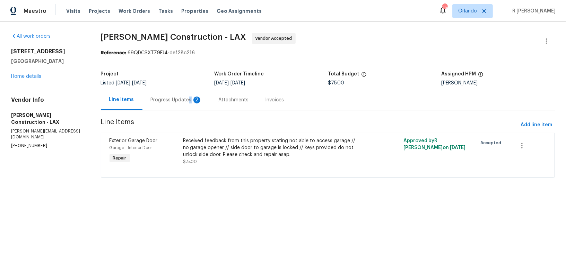
click at [189, 99] on div "Progress Updates 2" at bounding box center [176, 100] width 51 height 7
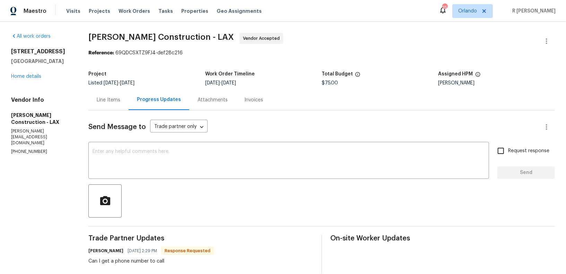
click at [120, 103] on div "Line Items" at bounding box center [109, 100] width 24 height 7
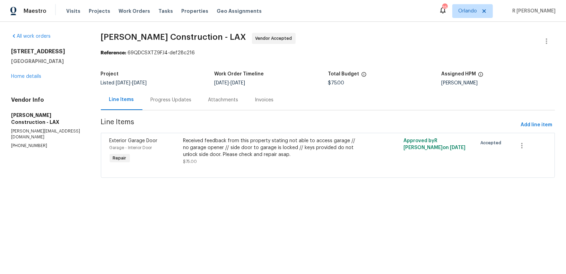
click at [31, 143] on p "[PHONE_NUMBER]" at bounding box center [47, 146] width 73 height 6
copy p "[PHONE_NUMBER]"
click at [168, 101] on div "Progress Updates" at bounding box center [171, 100] width 41 height 7
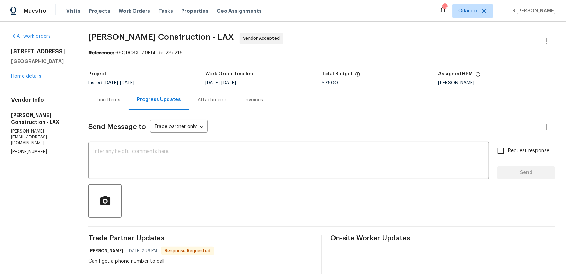
click at [114, 102] on div "Line Items" at bounding box center [109, 100] width 24 height 7
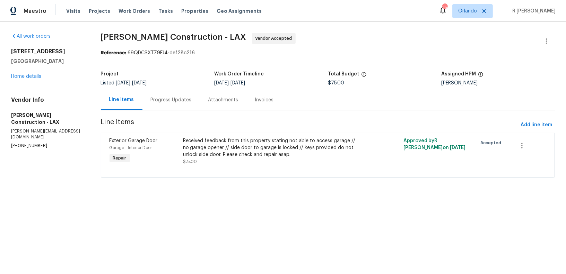
click at [174, 98] on div "Progress Updates" at bounding box center [171, 100] width 41 height 7
